Goal: Task Accomplishment & Management: Use online tool/utility

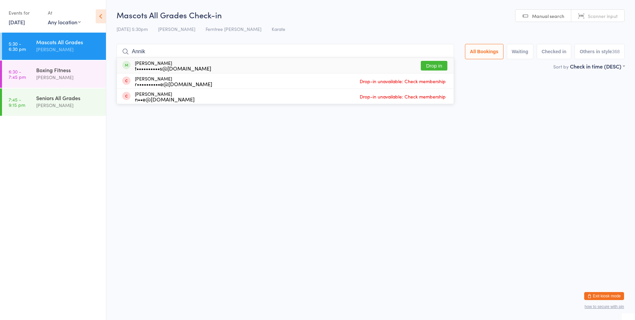
type input "Annik"
click at [435, 63] on button "Drop in" at bounding box center [434, 66] width 27 height 10
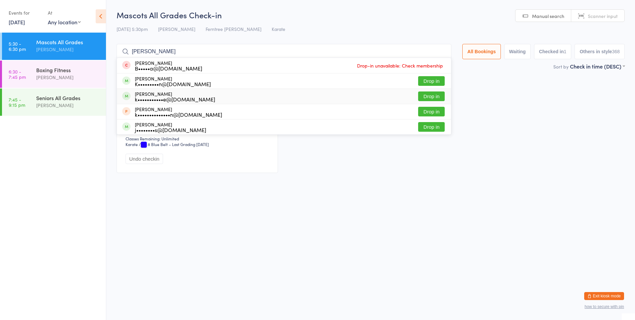
type input "[PERSON_NAME]"
click at [430, 92] on button "Drop in" at bounding box center [431, 96] width 27 height 10
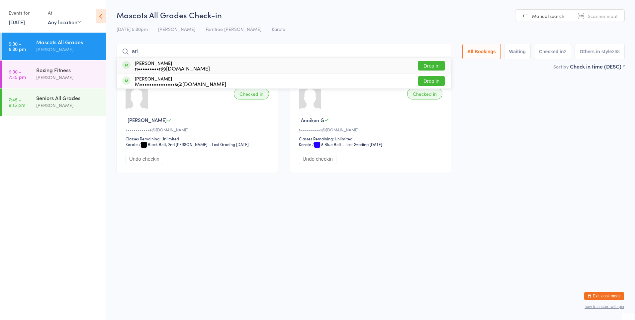
type input "ari"
click at [432, 65] on button "Drop in" at bounding box center [431, 66] width 27 height 10
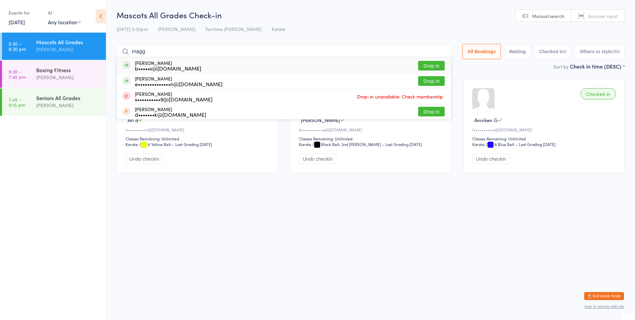
type input "magg"
click at [432, 68] on button "Drop in" at bounding box center [431, 66] width 27 height 10
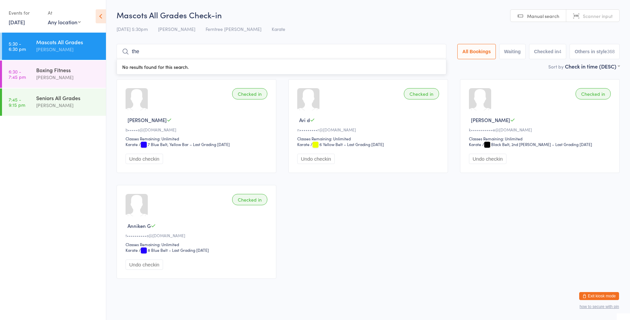
type input "theo"
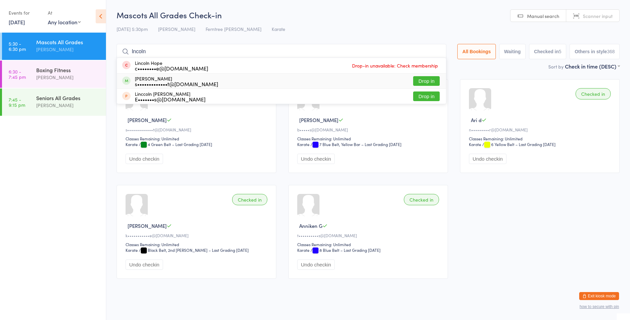
type input "lncoln"
click at [155, 81] on div "s•••••••••••••t@[DOMAIN_NAME]" at bounding box center [176, 83] width 83 height 5
